Goal: Transaction & Acquisition: Purchase product/service

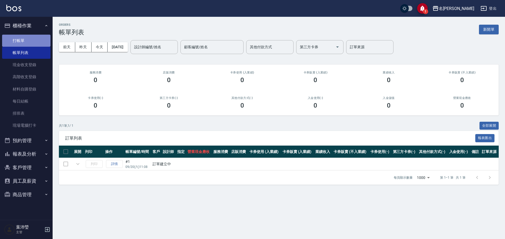
click at [16, 43] on link "打帳單" at bounding box center [26, 41] width 48 height 12
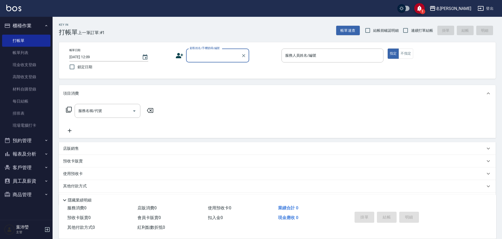
click at [202, 55] on input "顧客姓名/手機號碼/編號" at bounding box center [213, 55] width 50 height 9
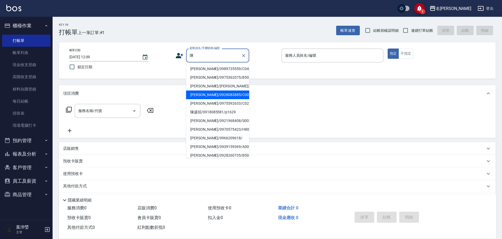
click at [197, 96] on li "[PERSON_NAME]/0928083885/C0061" at bounding box center [217, 95] width 63 height 9
type input "[PERSON_NAME]/0928083885/C0061"
type input "敏卉-2"
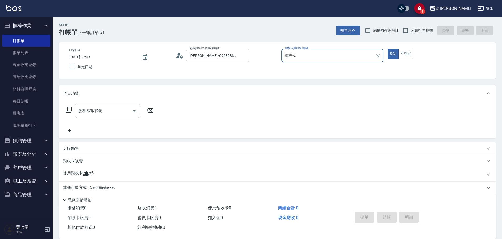
click at [69, 109] on icon at bounding box center [69, 110] width 6 height 6
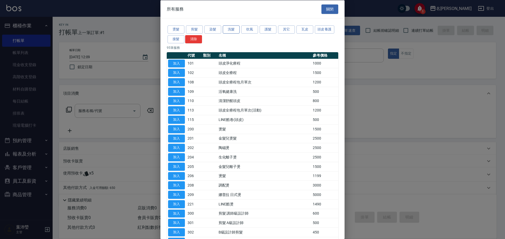
click at [230, 31] on button "洗髮" at bounding box center [231, 30] width 17 height 8
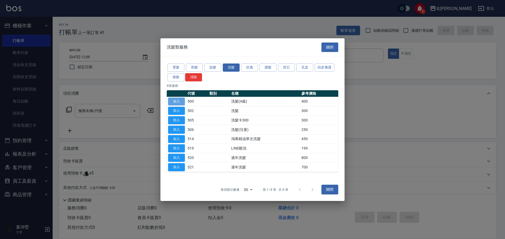
click at [180, 101] on button "加入" at bounding box center [176, 102] width 17 height 8
type input "洗髮(A級)(500)"
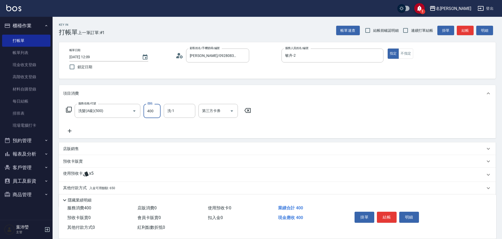
click at [151, 110] on input "400" at bounding box center [152, 111] width 17 height 14
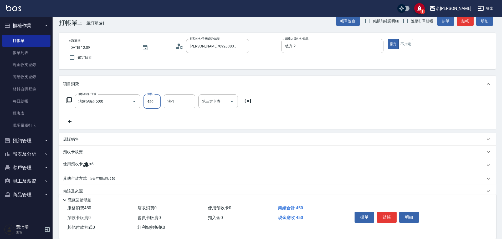
scroll to position [18, 0]
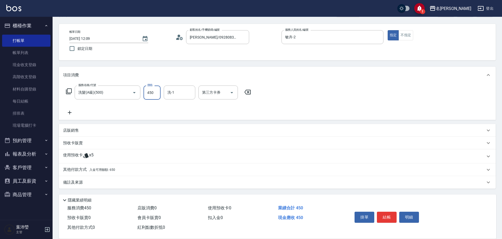
type input "450"
click at [78, 169] on p "其他付款方式 入金可用餘額: 650" at bounding box center [89, 170] width 52 height 6
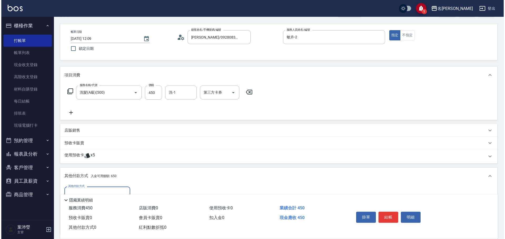
scroll to position [80, 0]
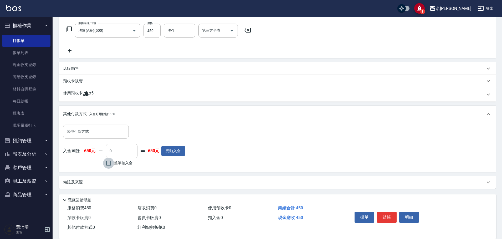
click at [108, 163] on input "整筆扣入金" at bounding box center [108, 163] width 11 height 11
checkbox input "true"
type input "450"
click at [409, 215] on button "明細" at bounding box center [409, 217] width 20 height 11
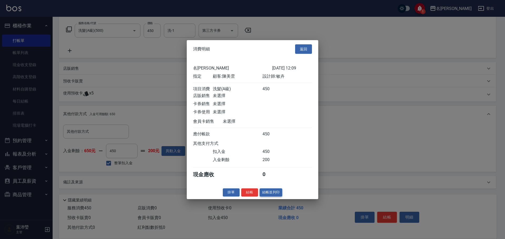
click at [273, 196] on button "結帳並列印" at bounding box center [270, 193] width 23 height 8
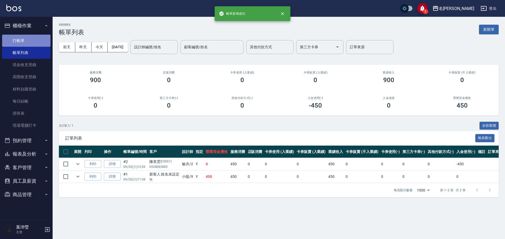
click at [19, 40] on link "打帳單" at bounding box center [26, 41] width 48 height 12
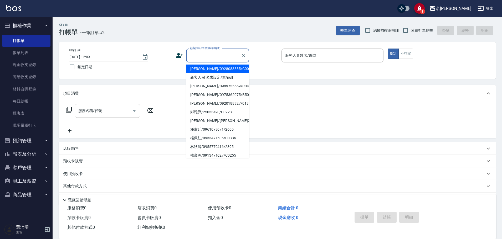
click at [214, 54] on input "顧客姓名/手機號碼/編號" at bounding box center [213, 55] width 50 height 9
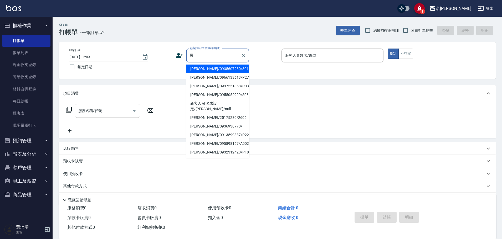
click at [212, 87] on li "[PERSON_NAME]/0937551868/C0332" at bounding box center [217, 86] width 63 height 9
type input "[PERSON_NAME]/0937551868/C0332"
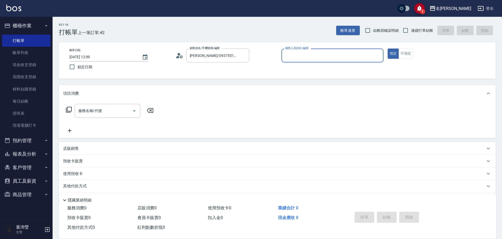
type input "敏卉-2"
click at [69, 110] on icon at bounding box center [69, 110] width 6 height 6
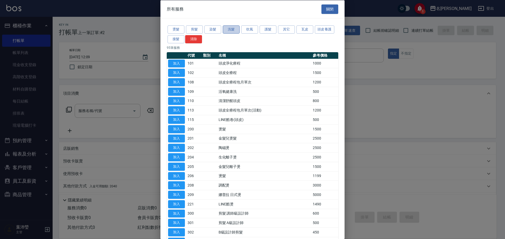
click at [235, 29] on button "洗髮" at bounding box center [231, 30] width 17 height 8
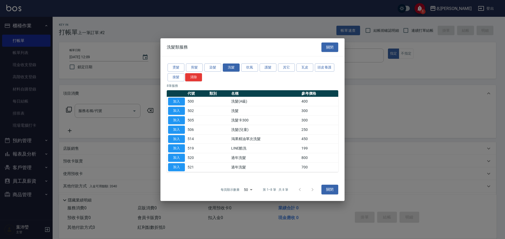
drag, startPoint x: 182, startPoint y: 101, endPoint x: 189, endPoint y: 114, distance: 14.5
click at [187, 121] on tbody "加入 500 洗髮(A級) 400 加入 502 洗髮 300 加入 505 洗髮卡300 300 加入 506 洗髮(兒童) 250 加入 514 鴻果精油…" at bounding box center [252, 134] width 171 height 75
click at [214, 69] on button "染髮" at bounding box center [212, 68] width 17 height 8
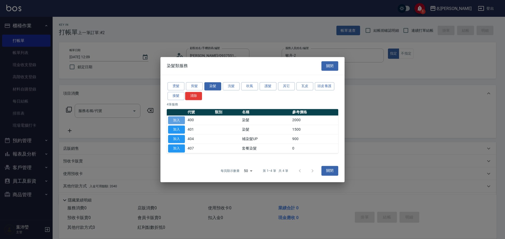
click at [178, 121] on button "加入" at bounding box center [176, 120] width 17 height 8
type input "染髮(400)"
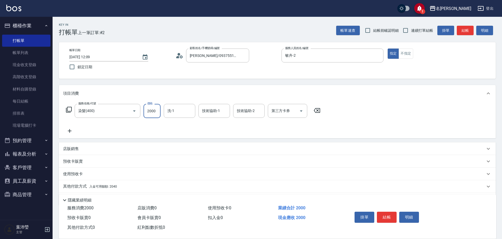
click at [156, 113] on input "2000" at bounding box center [152, 111] width 17 height 14
type input "3500"
click at [179, 111] on input "洗-1" at bounding box center [179, 110] width 27 height 9
click at [187, 125] on div "語爭 -20" at bounding box center [180, 124] width 32 height 9
type input "語爭-20"
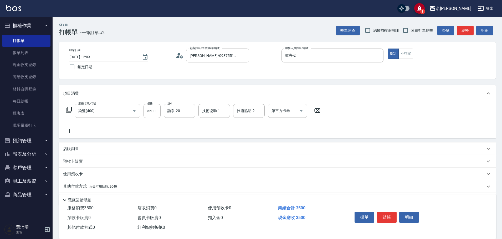
click at [69, 109] on icon at bounding box center [69, 110] width 6 height 6
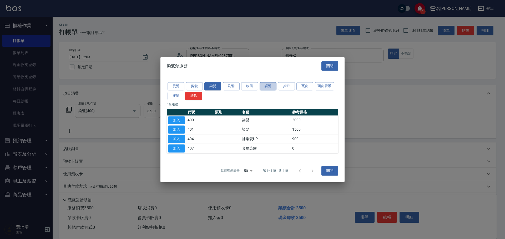
click at [270, 87] on button "護髮" at bounding box center [267, 86] width 17 height 8
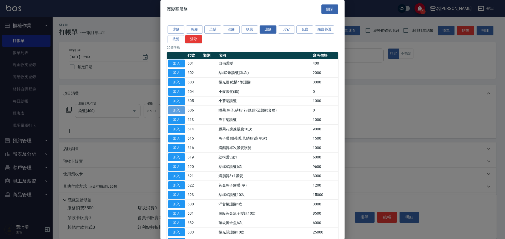
click at [179, 110] on button "加入" at bounding box center [176, 110] width 17 height 8
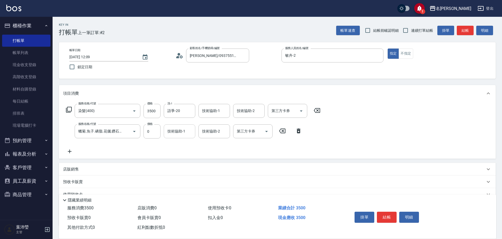
click at [187, 133] on input "技術協助-1" at bounding box center [179, 131] width 27 height 9
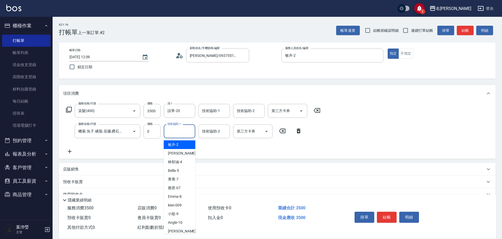
click at [188, 141] on div "敏卉 -2" at bounding box center [180, 145] width 32 height 9
type input "敏卉-2"
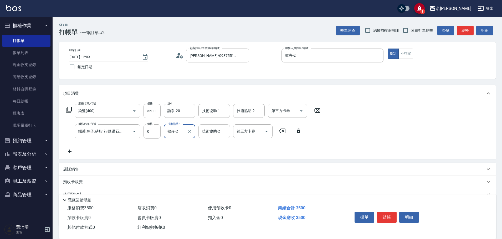
click at [212, 131] on input "技術協助-2" at bounding box center [214, 131] width 27 height 9
click at [221, 145] on div "語爭 -20" at bounding box center [214, 145] width 32 height 9
type input "語爭-20"
click at [221, 113] on input "技術協助-1" at bounding box center [214, 110] width 27 height 9
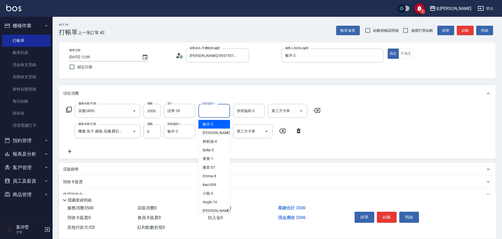
click at [221, 125] on div "敏卉 -2" at bounding box center [214, 124] width 32 height 9
type input "敏卉-2"
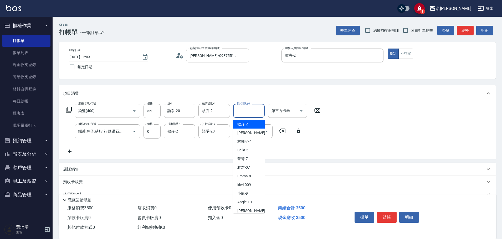
click at [244, 109] on input "技術協助-2" at bounding box center [249, 110] width 27 height 9
click at [249, 125] on div "敏卉 -2" at bounding box center [249, 124] width 32 height 9
type input "敏卉-2"
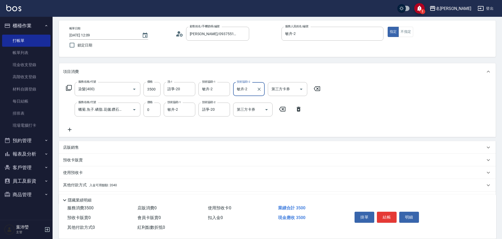
scroll to position [37, 0]
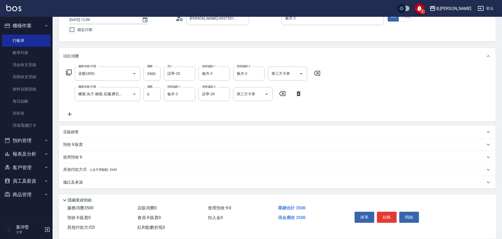
click at [74, 168] on p "其他付款方式 入金可用餘額: 2040" at bounding box center [90, 170] width 54 height 6
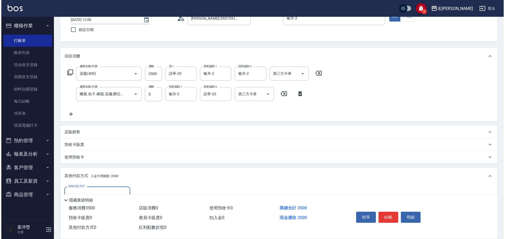
scroll to position [99, 0]
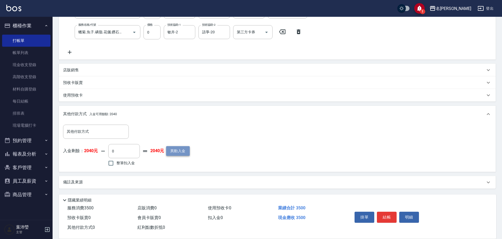
click at [170, 154] on button "異動入金" at bounding box center [178, 151] width 24 height 10
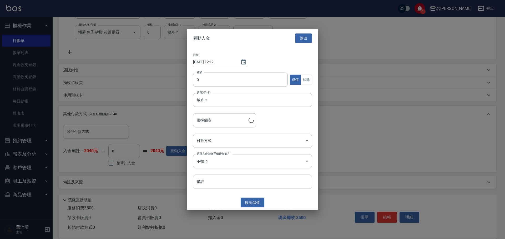
type input "[PERSON_NAME]/0937551868/C0332"
click at [193, 82] on input "0" at bounding box center [240, 80] width 95 height 14
type input "10000"
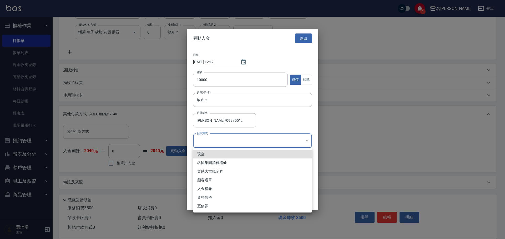
click at [204, 140] on body "1 名留龍江 登出 櫃檯作業 打帳單 帳單列表 現金收支登錄 高階收支登錄 材料自購登錄 每日結帳 排班表 現場電腦打卡 預約管理 預約管理 單日預約紀錄 單…" at bounding box center [252, 70] width 505 height 339
click at [207, 154] on li "現金" at bounding box center [252, 154] width 119 height 9
type input "現金"
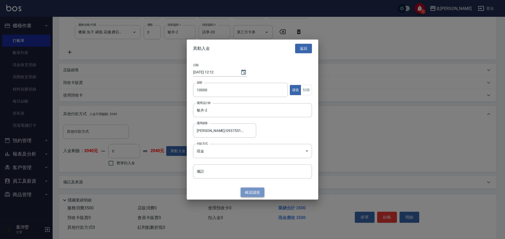
click at [251, 193] on button "確認 儲值" at bounding box center [253, 193] width 24 height 10
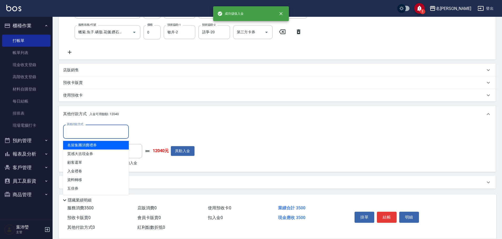
click at [82, 129] on input "其他付款方式" at bounding box center [95, 131] width 61 height 9
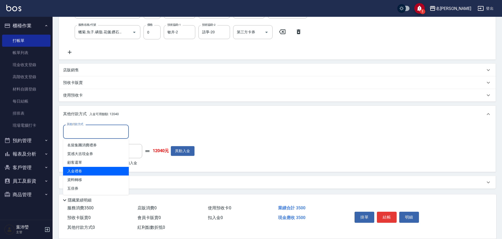
click at [91, 173] on span "入金禮卷" at bounding box center [96, 171] width 66 height 9
type input "入金禮卷"
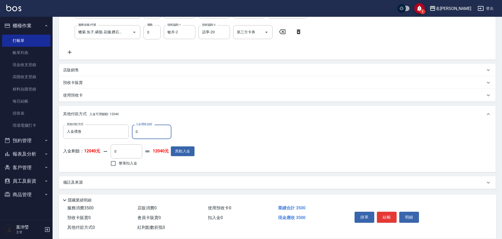
click at [133, 133] on input "0" at bounding box center [151, 132] width 39 height 14
type input "1000"
click at [111, 151] on input "0" at bounding box center [127, 152] width 32 height 14
type input "2500"
click at [407, 215] on button "明細" at bounding box center [409, 217] width 20 height 11
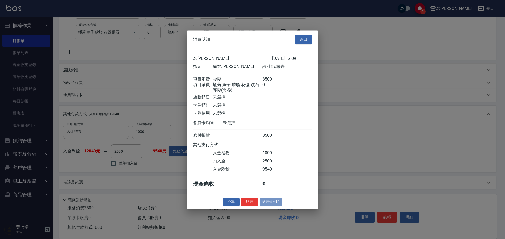
click at [273, 206] on button "結帳並列印" at bounding box center [270, 202] width 23 height 8
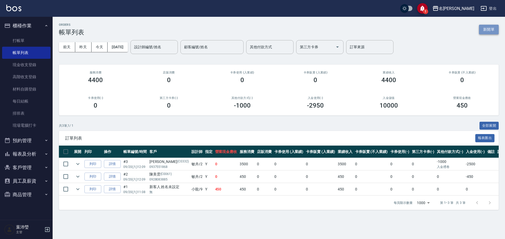
click at [492, 33] on button "新開單" at bounding box center [489, 30] width 20 height 10
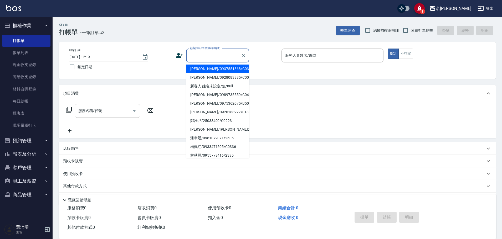
click at [213, 55] on input "顧客姓名/手機號碼/編號" at bounding box center [213, 55] width 50 height 9
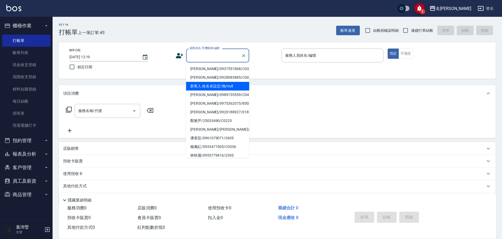
click at [211, 85] on li "新客人 姓名未設定/無/null" at bounding box center [217, 86] width 63 height 9
type input "新客人 姓名未設定/無/null"
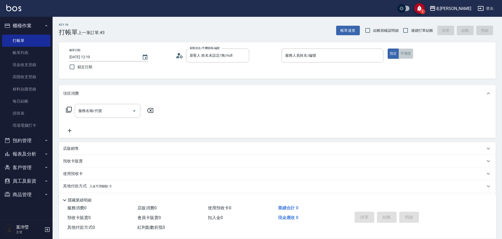
click at [409, 57] on button "不指定" at bounding box center [406, 54] width 15 height 10
click at [368, 54] on input "服務人員姓名/編號" at bounding box center [332, 55] width 97 height 9
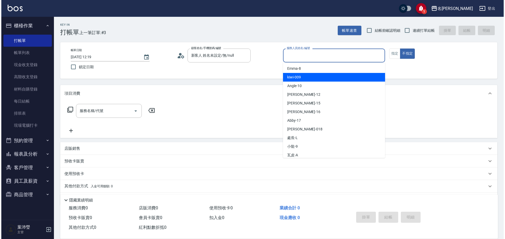
scroll to position [53, 0]
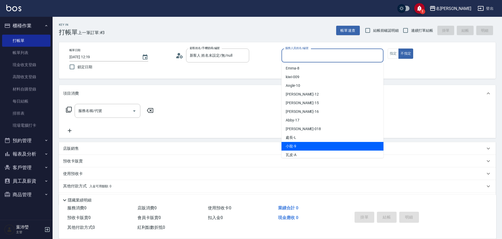
click at [298, 146] on div "小龍 -9" at bounding box center [333, 146] width 102 height 9
type input "小龍-9"
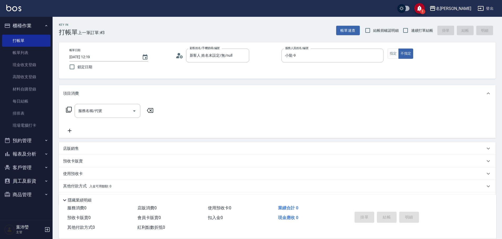
click at [108, 100] on div "項目消費" at bounding box center [277, 93] width 437 height 17
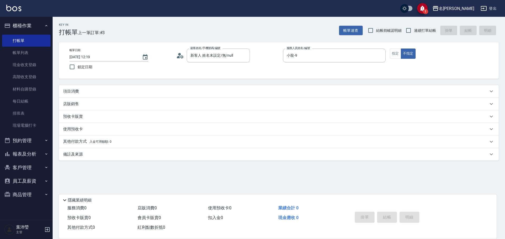
click at [106, 109] on div "店販銷售" at bounding box center [279, 104] width 440 height 13
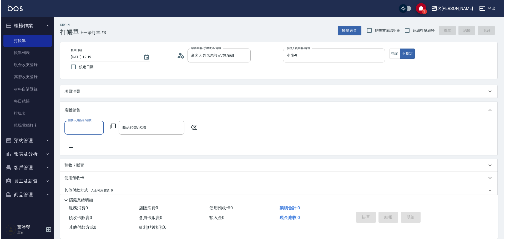
scroll to position [0, 0]
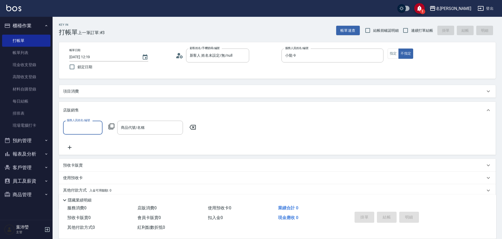
click at [105, 107] on div "店販銷售" at bounding box center [277, 110] width 437 height 17
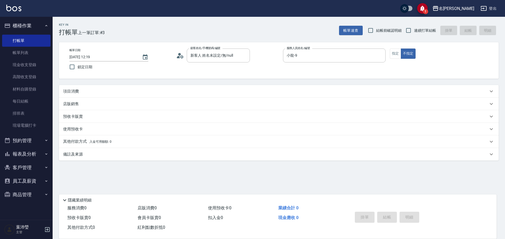
click at [116, 91] on div "項目消費" at bounding box center [275, 92] width 425 height 6
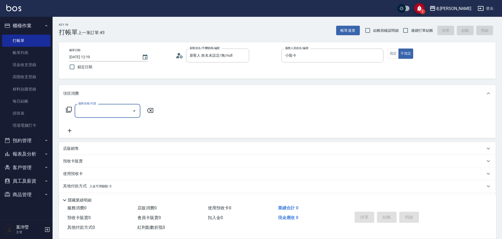
click at [109, 107] on input "服務名稱/代號" at bounding box center [103, 110] width 53 height 9
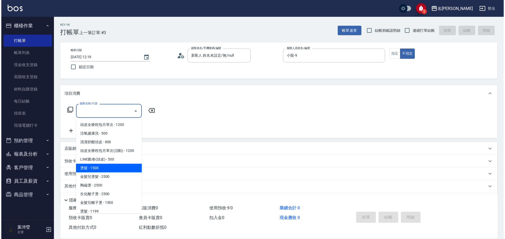
scroll to position [26, 0]
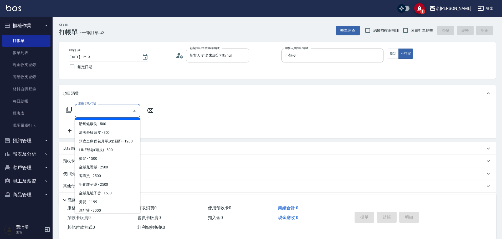
click at [67, 109] on icon at bounding box center [69, 110] width 6 height 6
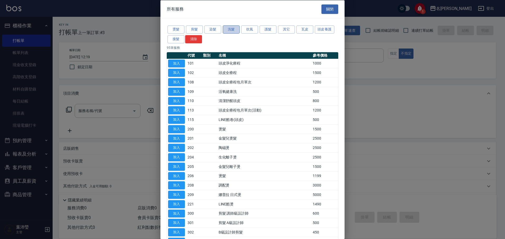
click at [230, 31] on button "洗髮" at bounding box center [231, 30] width 17 height 8
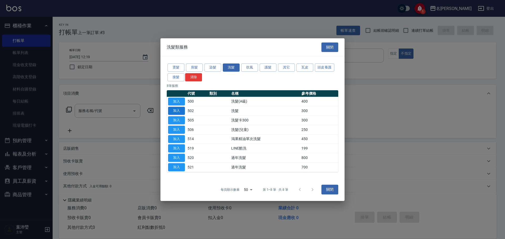
click at [181, 112] on button "加入" at bounding box center [176, 111] width 17 height 8
type input "洗髮(502)"
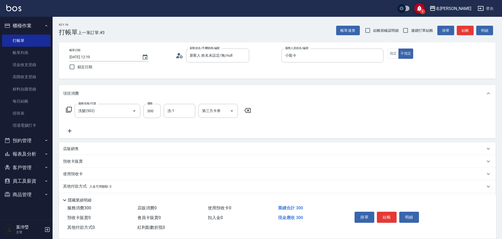
click at [70, 108] on icon at bounding box center [69, 110] width 6 height 6
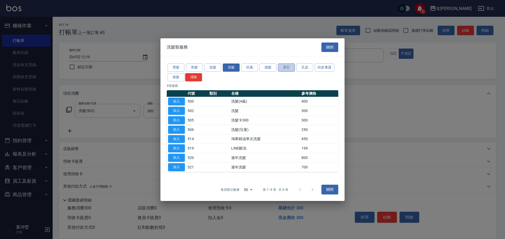
click at [286, 69] on button "其它" at bounding box center [286, 68] width 17 height 8
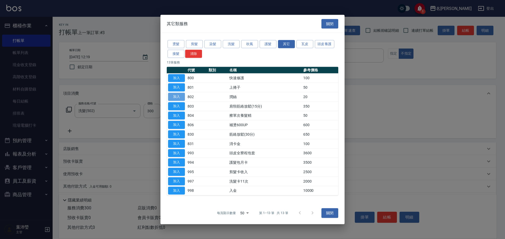
click at [184, 99] on button "加入" at bounding box center [176, 97] width 17 height 8
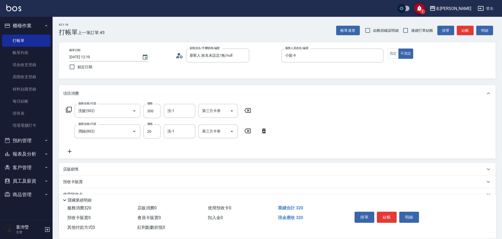
click at [73, 110] on div "服務名稱/代號 洗髮(502) 服務名稱/代號 價格 300 價格 洗-1 洗-1 第三方卡券 第三方卡券" at bounding box center [158, 111] width 191 height 14
click at [71, 111] on icon at bounding box center [69, 110] width 6 height 6
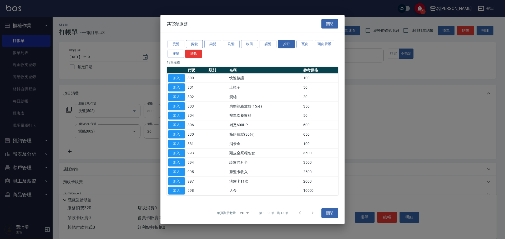
click at [191, 41] on button "剪髮" at bounding box center [194, 44] width 17 height 8
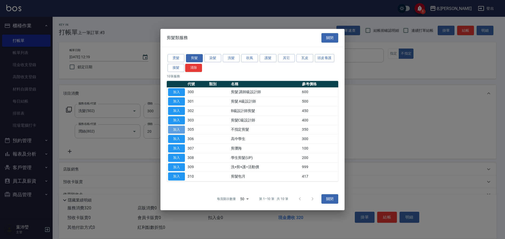
click at [176, 131] on button "加入" at bounding box center [176, 130] width 17 height 8
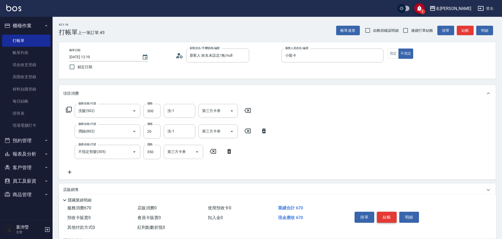
click at [386, 215] on button "結帳" at bounding box center [387, 217] width 20 height 11
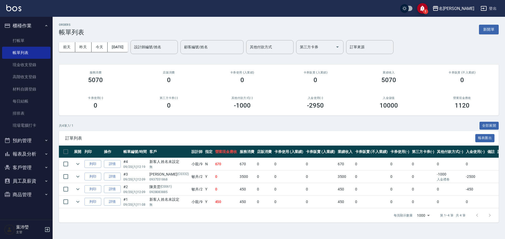
click at [28, 143] on button "預約管理" at bounding box center [26, 141] width 48 height 14
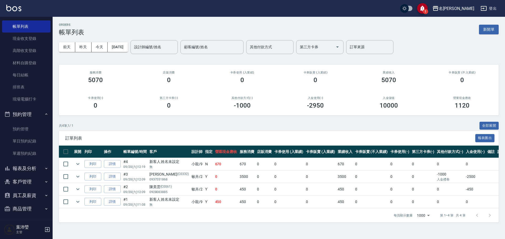
click at [34, 181] on button "客戶管理" at bounding box center [26, 182] width 48 height 14
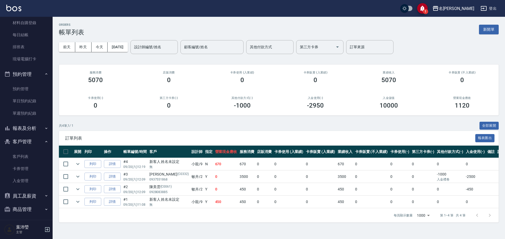
scroll to position [69, 0]
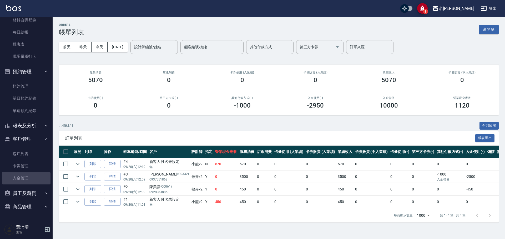
click at [34, 181] on link "入金管理" at bounding box center [26, 178] width 48 height 12
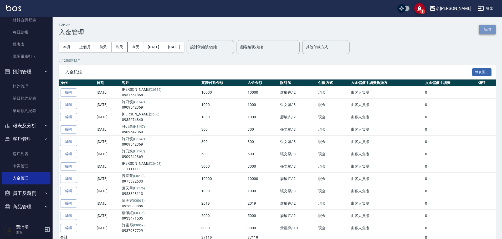
click at [488, 30] on button "新增" at bounding box center [487, 30] width 17 height 10
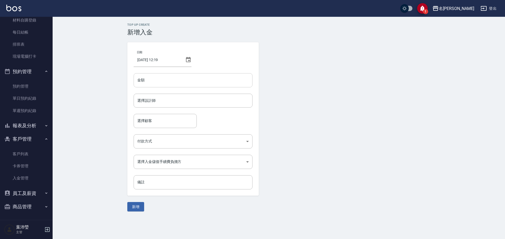
click at [154, 83] on input "金額" at bounding box center [193, 80] width 119 height 14
type input "10000"
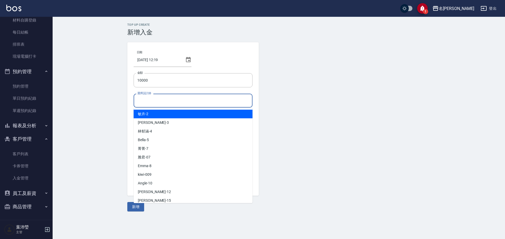
click at [164, 103] on input "選擇設計師" at bounding box center [193, 100] width 114 height 9
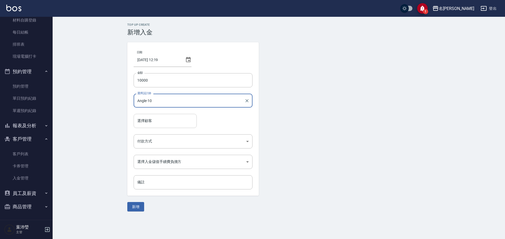
type input "Angle-10"
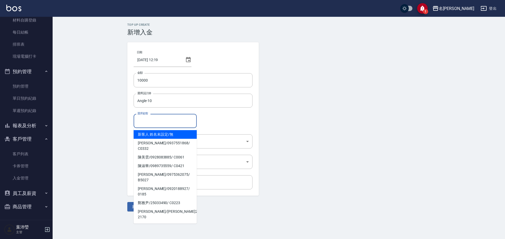
click at [160, 121] on input "選擇顧客" at bounding box center [165, 120] width 58 height 9
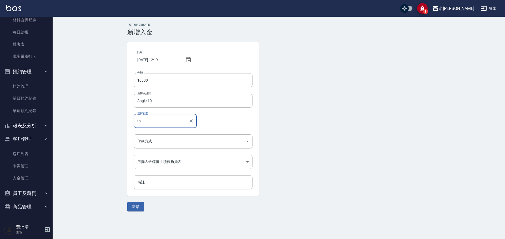
type input "tp6"
drag, startPoint x: 147, startPoint y: 123, endPoint x: 134, endPoint y: 125, distance: 13.1
click at [134, 125] on div "tp6 選擇顧客" at bounding box center [165, 121] width 63 height 14
type input "tp6"
drag, startPoint x: 146, startPoint y: 121, endPoint x: 137, endPoint y: 123, distance: 9.5
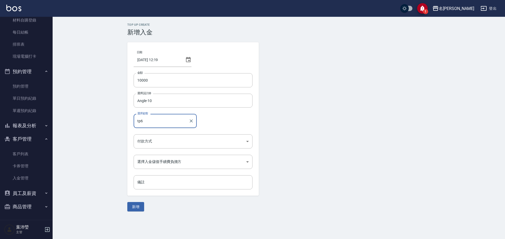
click at [137, 123] on input "tp6" at bounding box center [161, 120] width 50 height 9
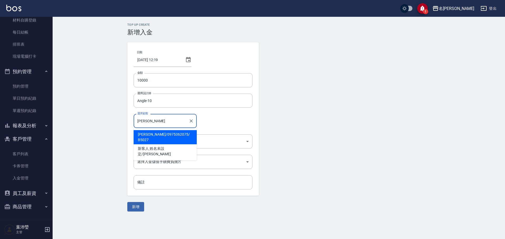
click at [147, 135] on span "[PERSON_NAME] / 0975362075 / B5027" at bounding box center [165, 137] width 63 height 14
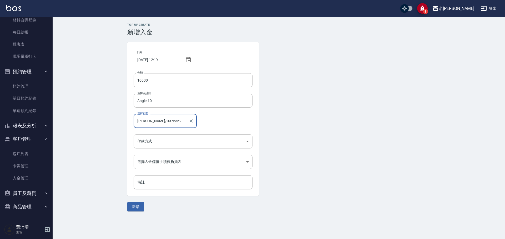
type input "[PERSON_NAME]/0975362075/B5027"
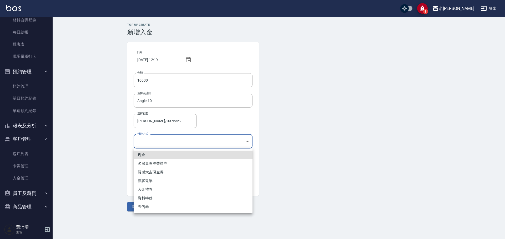
click at [149, 142] on body "1 名留龍江 登出 櫃檯作業 打帳單 帳單列表 現金收支登錄 高階收支登錄 材料自購登錄 每日結帳 排班表 現場電腦打卡 預約管理 預約管理 單日預約紀錄 單…" at bounding box center [252, 119] width 505 height 239
click at [148, 157] on li "現金" at bounding box center [193, 155] width 119 height 9
type input "現金"
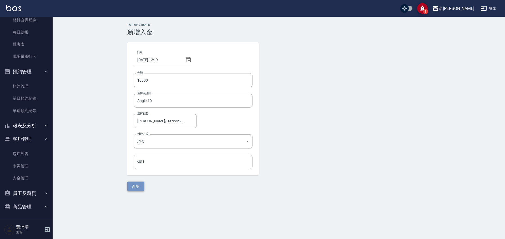
click at [137, 188] on button "新增" at bounding box center [135, 187] width 17 height 10
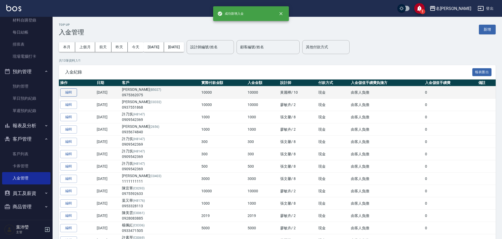
click at [74, 95] on button "編輯" at bounding box center [68, 93] width 17 height 8
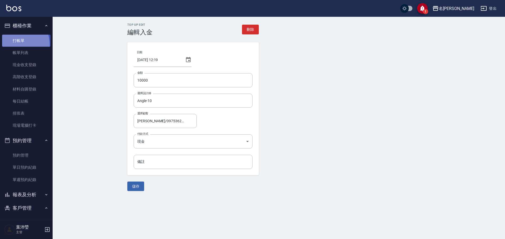
click at [12, 45] on link "打帳單" at bounding box center [26, 41] width 48 height 12
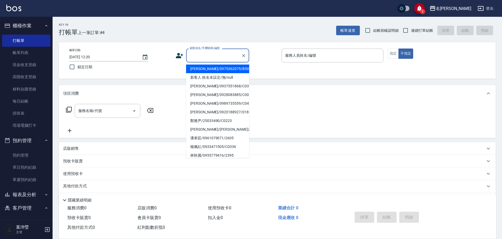
click at [196, 55] on input "顧客姓名/手機號碼/編號" at bounding box center [213, 55] width 50 height 9
click at [200, 70] on li "[PERSON_NAME]/0975362075/B5027" at bounding box center [217, 69] width 63 height 9
type input "[PERSON_NAME]/0975362075/B5027"
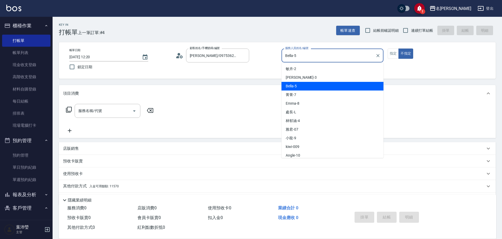
click at [283, 61] on div "Bella-5 服務人員姓名/編號" at bounding box center [333, 56] width 102 height 14
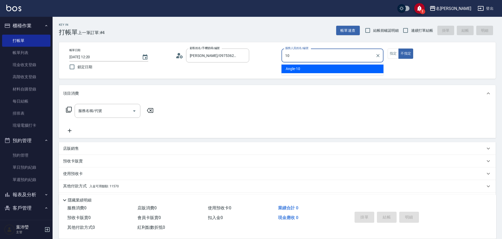
type input "Angle-10"
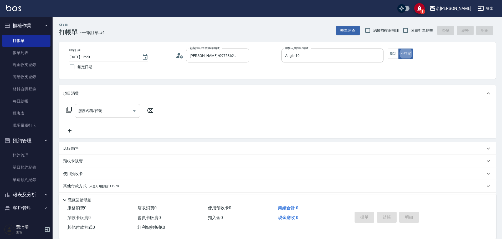
type button "false"
click at [98, 186] on span "入金可用餘額: 11570" at bounding box center [103, 187] width 29 height 4
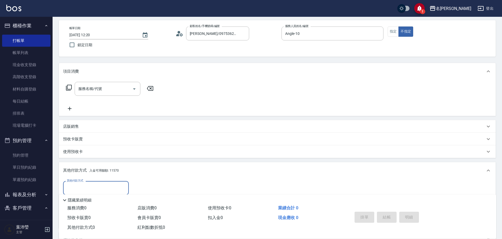
scroll to position [53, 0]
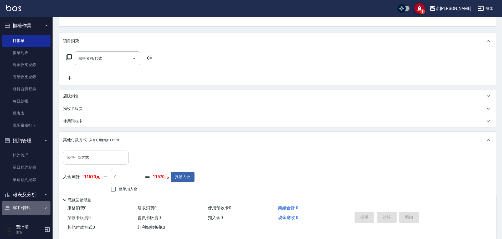
click at [34, 206] on button "客戶管理" at bounding box center [26, 209] width 48 height 14
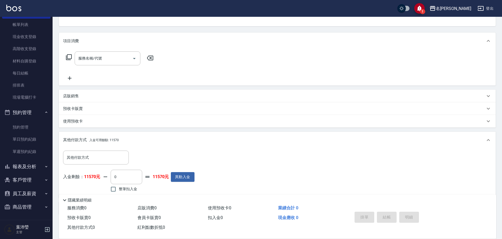
scroll to position [28, 0]
click at [21, 182] on button "客戶管理" at bounding box center [26, 180] width 48 height 14
click at [29, 219] on link "入金管理" at bounding box center [26, 219] width 48 height 12
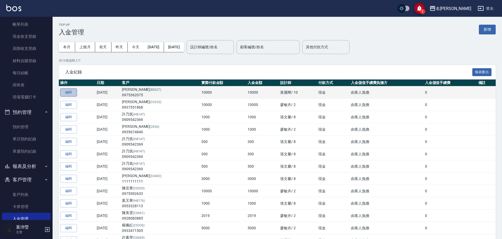
click at [67, 93] on button "編輯" at bounding box center [68, 93] width 17 height 8
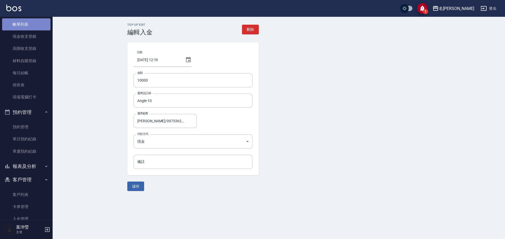
click at [31, 25] on link "帳單列表" at bounding box center [26, 24] width 48 height 12
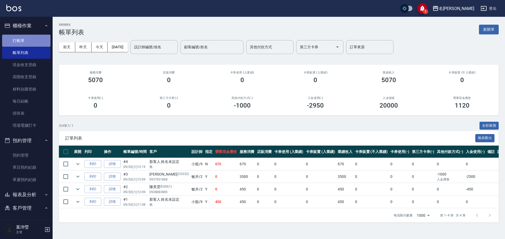
click at [27, 40] on link "打帳單" at bounding box center [26, 41] width 48 height 12
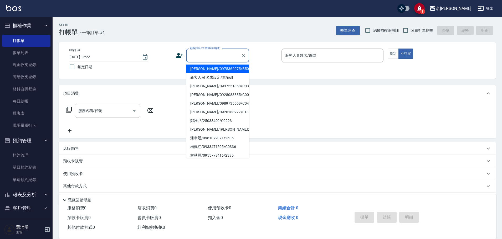
click at [214, 51] on input "顧客姓名/手機號碼/編號" at bounding box center [213, 55] width 50 height 9
type input "6"
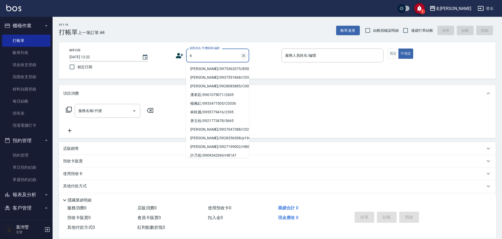
click at [246, 57] on icon "Clear" at bounding box center [243, 55] width 5 height 5
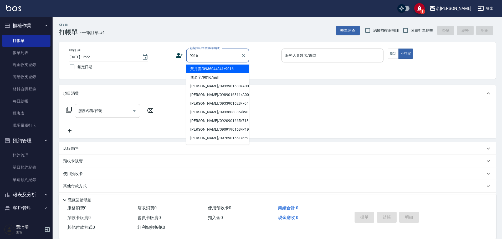
drag, startPoint x: 222, startPoint y: 69, endPoint x: 283, endPoint y: 61, distance: 62.3
click at [222, 69] on li "黃月雲/0936044241/9016" at bounding box center [217, 69] width 63 height 9
type input "黃月雲/0936044241/9016"
type input "敏卉-2"
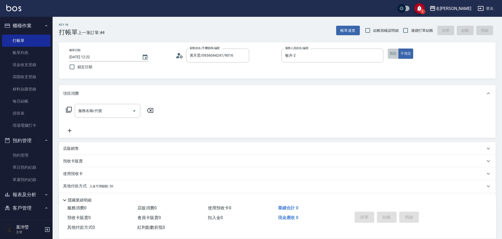
click at [391, 54] on button "指定" at bounding box center [393, 54] width 11 height 10
click at [71, 108] on icon at bounding box center [69, 110] width 6 height 6
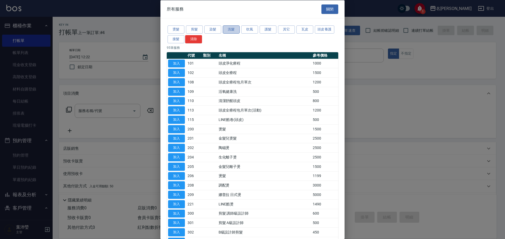
click at [230, 28] on button "洗髮" at bounding box center [231, 30] width 17 height 8
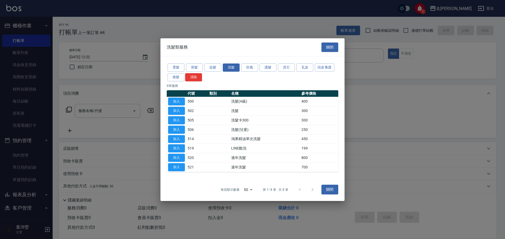
click at [180, 101] on button "加入" at bounding box center [176, 102] width 17 height 8
type input "洗髮(A級)(500)"
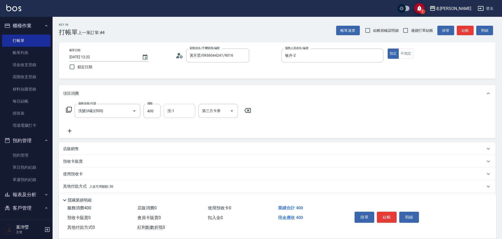
click at [180, 113] on input "洗-1" at bounding box center [179, 110] width 27 height 9
click at [186, 127] on div "語爭 -20" at bounding box center [180, 124] width 32 height 9
type input "語爭-20"
click at [74, 185] on p "其他付款方式 入金可用餘額: 50" at bounding box center [88, 187] width 50 height 6
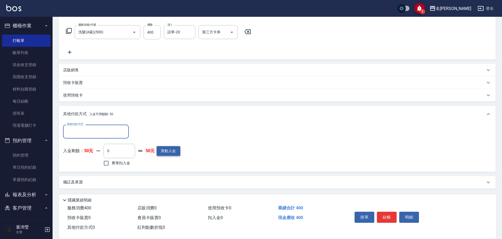
click at [166, 153] on button "異動入金" at bounding box center [169, 151] width 24 height 10
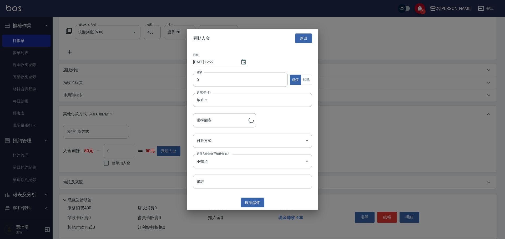
type input "黃月雲/0936044241/9016"
click at [300, 39] on button "返回" at bounding box center [303, 38] width 17 height 10
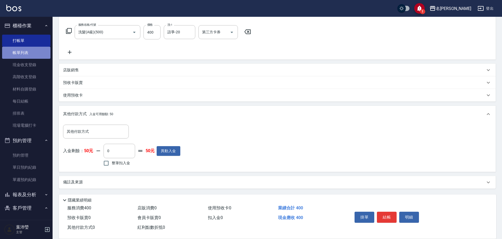
click at [31, 55] on link "帳單列表" at bounding box center [26, 53] width 48 height 12
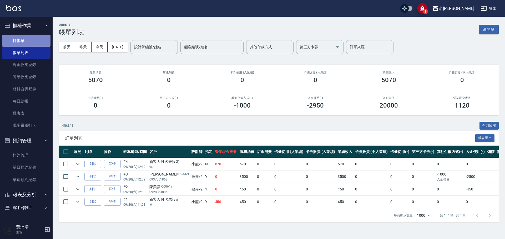
click at [27, 42] on link "打帳單" at bounding box center [26, 41] width 48 height 12
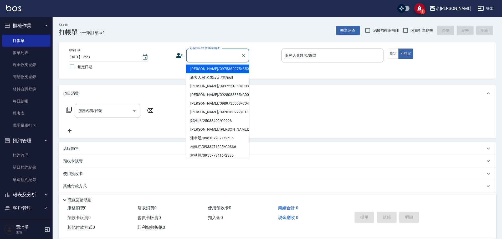
click at [202, 59] on input "顧客姓名/手機號碼/編號" at bounding box center [213, 55] width 50 height 9
click at [204, 76] on li "新客人 姓名未設定/無/null" at bounding box center [217, 77] width 63 height 9
type input "新客人 姓名未設定/無/null"
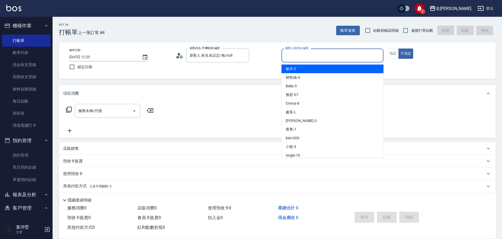
click at [290, 55] on input "服務人員姓名/編號" at bounding box center [332, 55] width 97 height 9
click at [289, 68] on span "敏卉 -2" at bounding box center [291, 69] width 11 height 6
type input "敏卉-2"
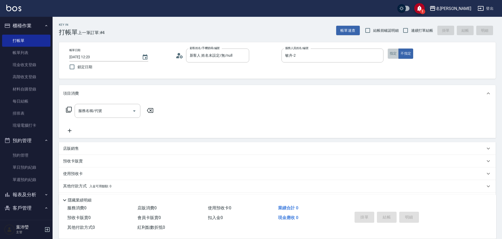
click at [393, 54] on button "指定" at bounding box center [393, 54] width 11 height 10
click at [69, 110] on icon at bounding box center [69, 110] width 6 height 6
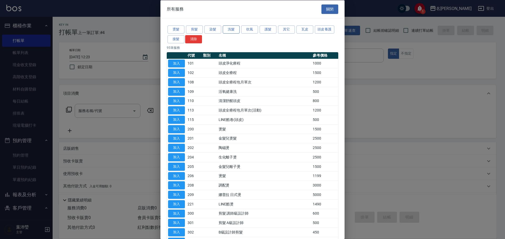
click at [233, 27] on button "洗髮" at bounding box center [231, 30] width 17 height 8
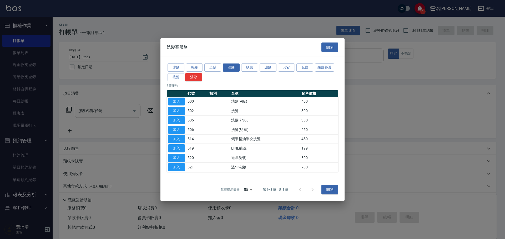
click at [179, 100] on button "加入" at bounding box center [176, 102] width 17 height 8
type input "洗髮(A級)(500)"
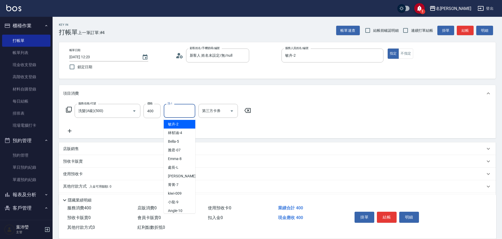
drag, startPoint x: 176, startPoint y: 110, endPoint x: 181, endPoint y: 110, distance: 4.7
click at [180, 110] on input "洗-1" at bounding box center [179, 110] width 27 height 9
click at [185, 126] on div "語爭 -20" at bounding box center [180, 124] width 32 height 9
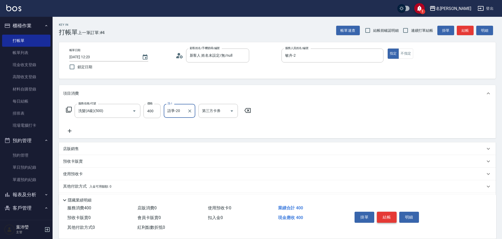
type input "語爭-20"
drag, startPoint x: 382, startPoint y: 214, endPoint x: 380, endPoint y: 212, distance: 3.0
click at [382, 215] on button "結帳" at bounding box center [387, 217] width 20 height 11
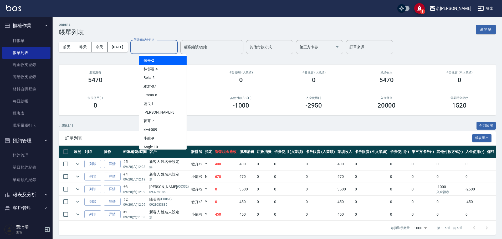
click at [156, 48] on input "設計師編號/姓名" at bounding box center [154, 47] width 43 height 9
click at [158, 61] on div "敏卉 -2" at bounding box center [162, 60] width 47 height 9
type input "敏卉-2"
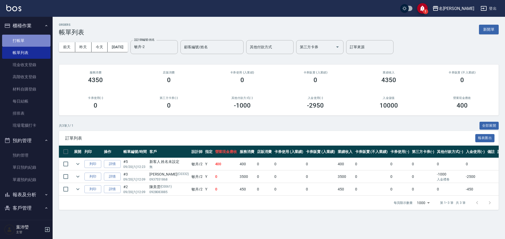
click at [32, 37] on link "打帳單" at bounding box center [26, 41] width 48 height 12
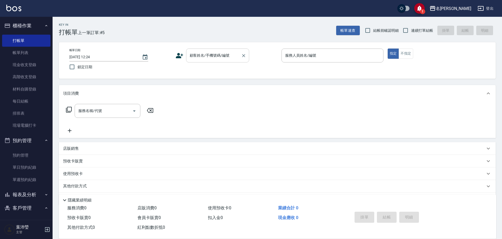
drag, startPoint x: 213, startPoint y: 63, endPoint x: 215, endPoint y: 57, distance: 6.4
click at [213, 62] on div "帳單日期 [DATE] 12:24 鎖定日期 顧客姓名/手機號碼/編號 顧客姓名/手機號碼/編號 服務人員姓名/編號 服務人員姓名/編號 指定 不指定" at bounding box center [277, 61] width 424 height 24
click at [215, 57] on input "顧客姓名/手機號碼/編號" at bounding box center [213, 55] width 50 height 9
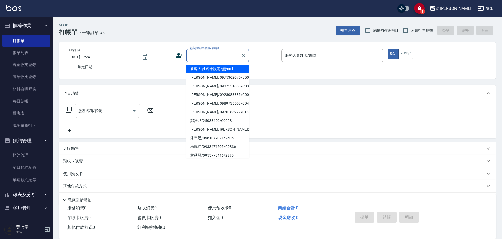
click at [208, 72] on li "新客人 姓名未設定/無/null" at bounding box center [217, 69] width 63 height 9
type input "新客人 姓名未設定/無/null"
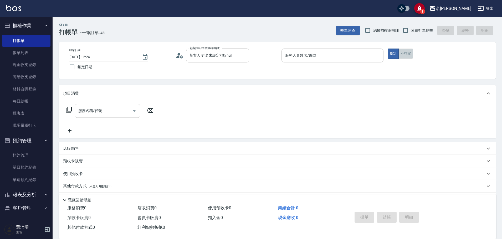
drag, startPoint x: 404, startPoint y: 55, endPoint x: 361, endPoint y: 62, distance: 42.8
click at [404, 55] on button "不指定" at bounding box center [406, 54] width 15 height 10
click at [354, 62] on div "服務人員姓名/編號" at bounding box center [333, 56] width 102 height 14
type input "小龍-9"
type button "false"
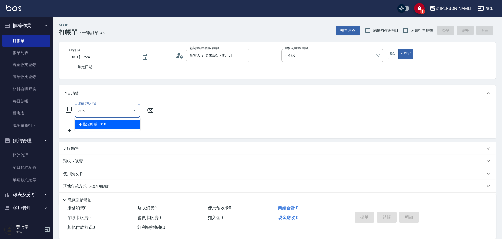
type input "不指定剪髮(305)"
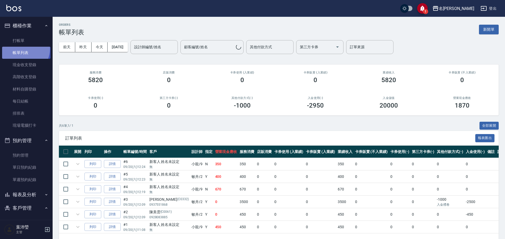
click at [23, 49] on link "帳單列表" at bounding box center [26, 53] width 48 height 12
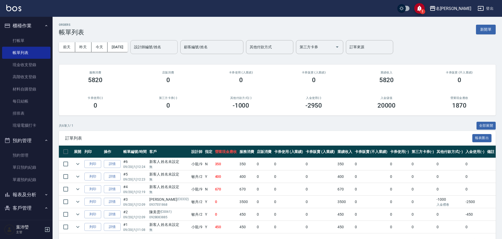
click at [171, 46] on input "設計師編號/姓名" at bounding box center [154, 47] width 43 height 9
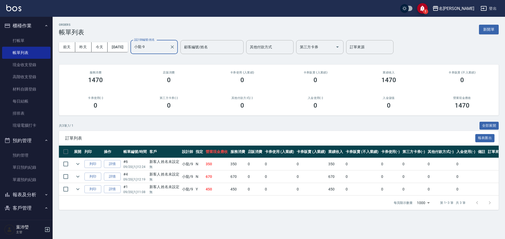
type input "小龍-9"
